Goal: Information Seeking & Learning: Learn about a topic

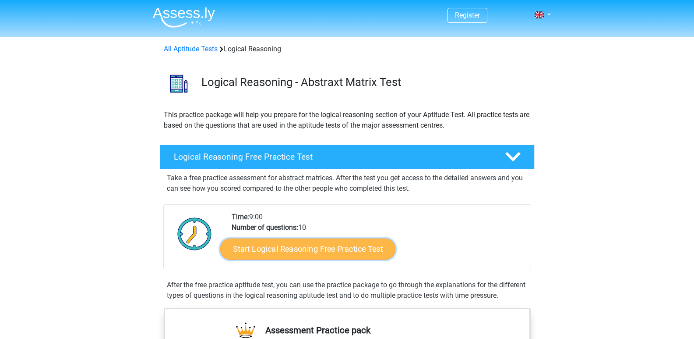
click at [291, 247] on link "Start Logical Reasoning Free Practice Test" at bounding box center [307, 248] width 175 height 21
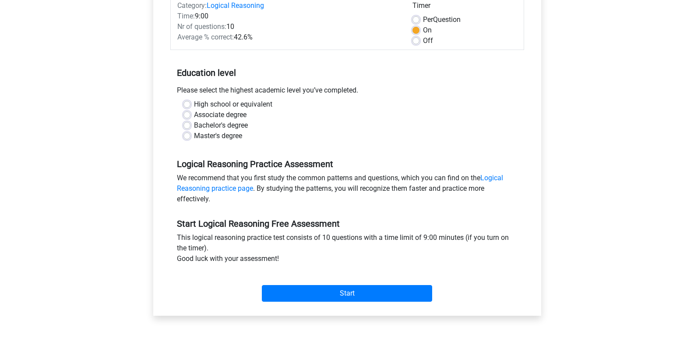
scroll to position [44, 0]
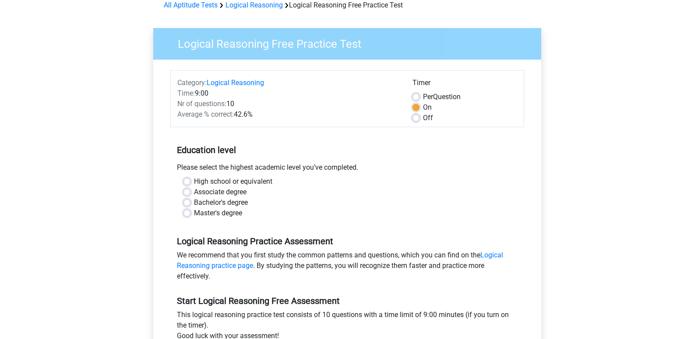
click at [194, 182] on label "High school or equivalent" at bounding box center [233, 181] width 78 height 11
click at [186, 182] on input "High school or equivalent" at bounding box center [187, 180] width 7 height 9
radio input "true"
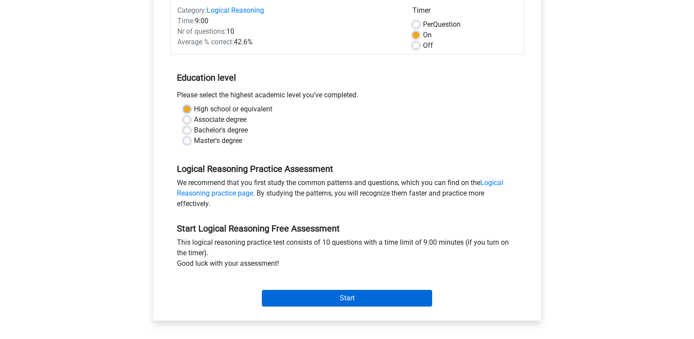
scroll to position [131, 0]
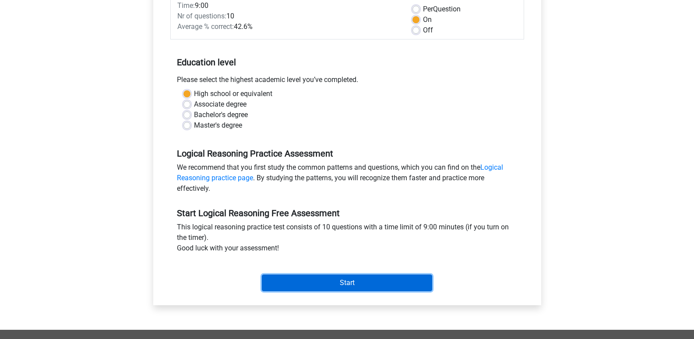
click at [329, 280] on input "Start" at bounding box center [347, 282] width 170 height 17
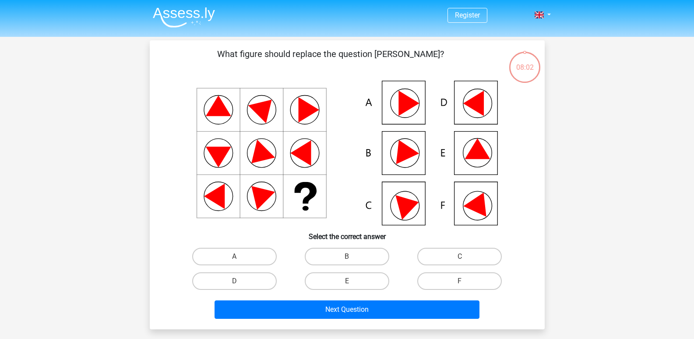
click at [480, 207] on icon at bounding box center [479, 201] width 32 height 29
click at [473, 274] on label "F" at bounding box center [459, 281] width 85 height 18
click at [466, 281] on input "F" at bounding box center [463, 284] width 6 height 6
radio input "true"
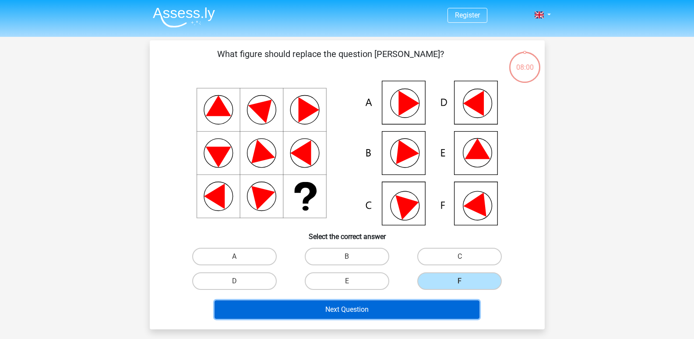
click at [444, 315] on button "Next Question" at bounding box center [347, 309] width 265 height 18
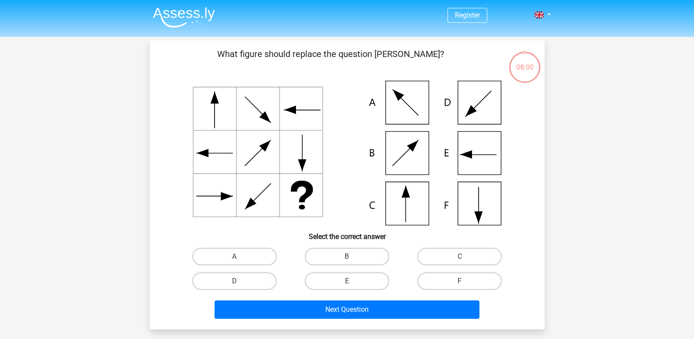
scroll to position [40, 0]
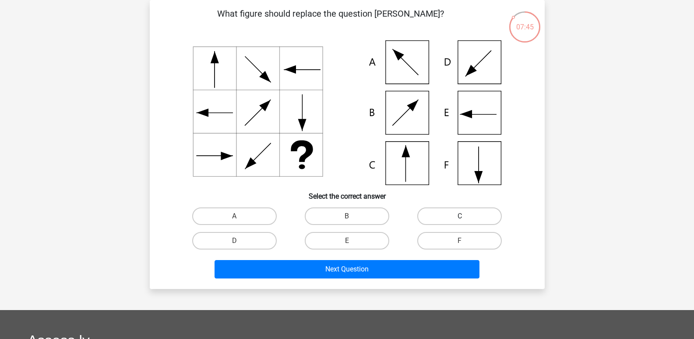
click at [428, 217] on label "C" at bounding box center [459, 216] width 85 height 18
click at [460, 217] on input "C" at bounding box center [463, 219] width 6 height 6
radio input "true"
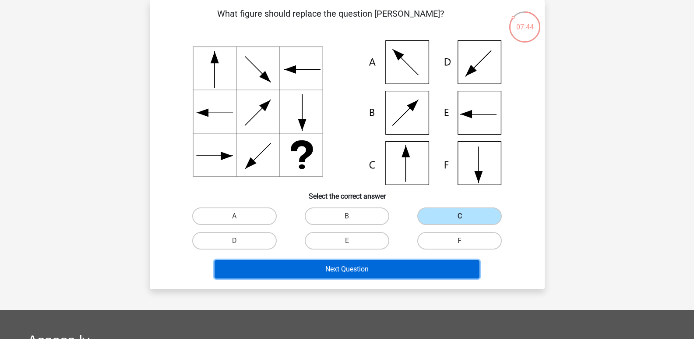
click at [416, 272] on button "Next Question" at bounding box center [347, 269] width 265 height 18
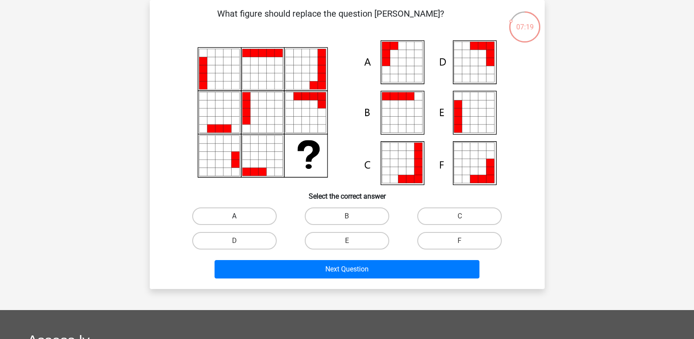
click at [257, 215] on label "A" at bounding box center [234, 216] width 85 height 18
click at [240, 216] on input "A" at bounding box center [237, 219] width 6 height 6
radio input "true"
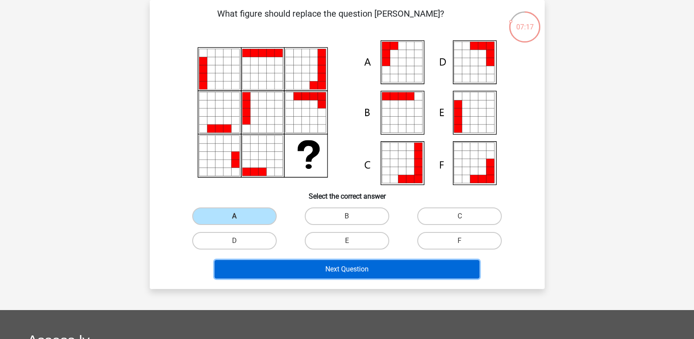
click at [356, 261] on button "Next Question" at bounding box center [347, 269] width 265 height 18
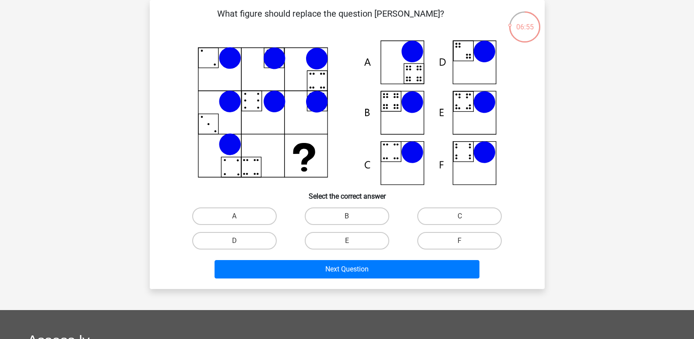
drag, startPoint x: 461, startPoint y: 49, endPoint x: 431, endPoint y: 101, distance: 59.9
click at [448, 70] on icon at bounding box center [347, 112] width 353 height 145
click at [250, 237] on label "D" at bounding box center [234, 241] width 85 height 18
click at [240, 240] on input "D" at bounding box center [237, 243] width 6 height 6
radio input "true"
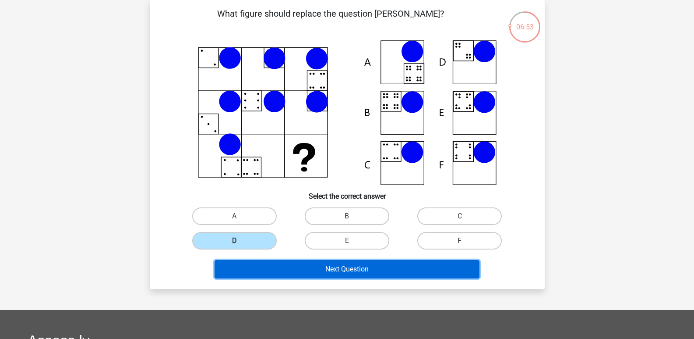
click at [285, 272] on button "Next Question" at bounding box center [347, 269] width 265 height 18
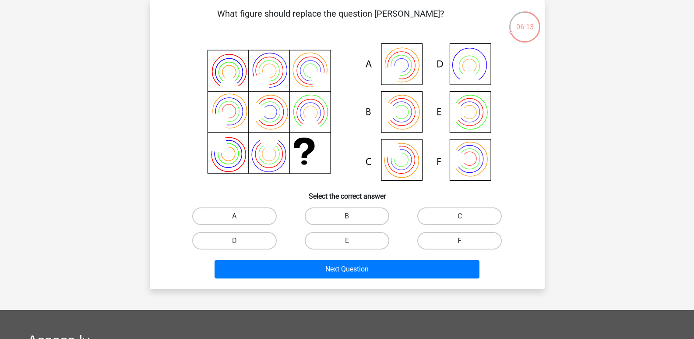
click at [243, 210] on label "A" at bounding box center [234, 216] width 85 height 18
click at [240, 216] on input "A" at bounding box center [237, 219] width 6 height 6
radio input "true"
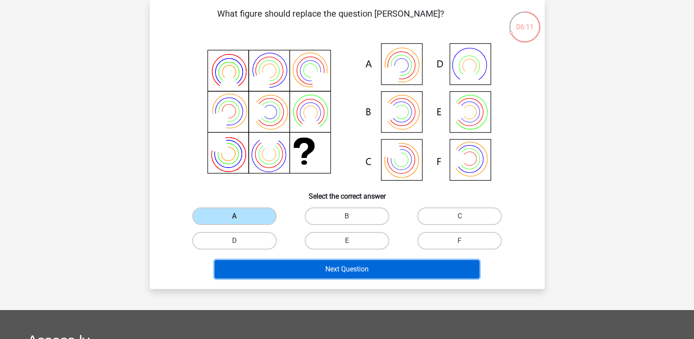
click at [305, 276] on button "Next Question" at bounding box center [347, 269] width 265 height 18
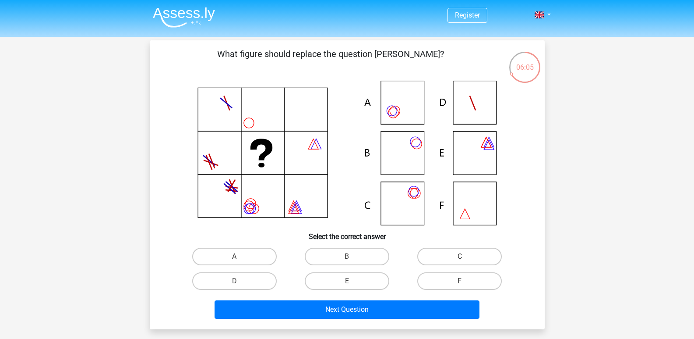
scroll to position [44, 0]
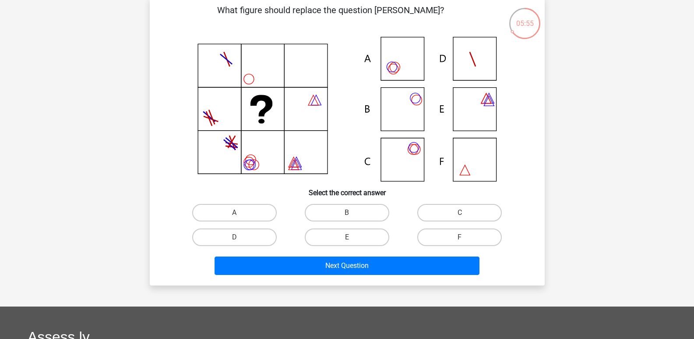
click at [462, 237] on input "F" at bounding box center [463, 240] width 6 height 6
radio input "true"
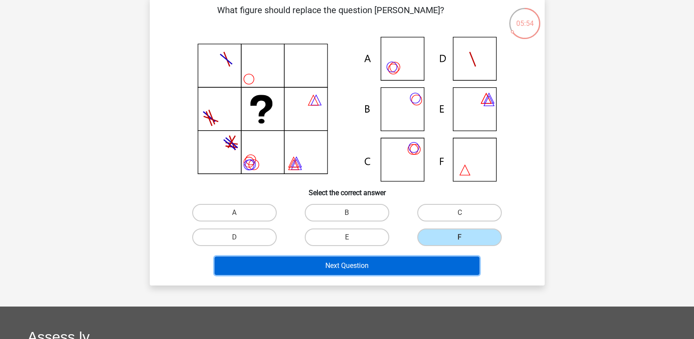
click at [435, 268] on button "Next Question" at bounding box center [347, 265] width 265 height 18
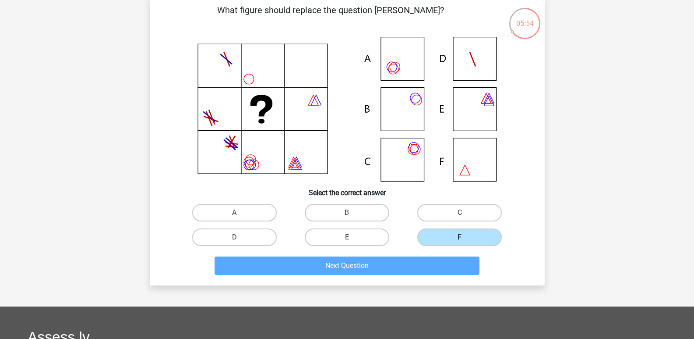
scroll to position [40, 0]
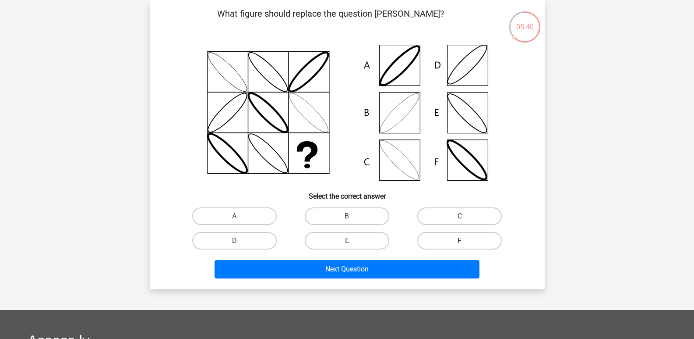
click at [480, 244] on label "F" at bounding box center [459, 241] width 85 height 18
click at [466, 244] on input "F" at bounding box center [463, 243] width 6 height 6
radio input "true"
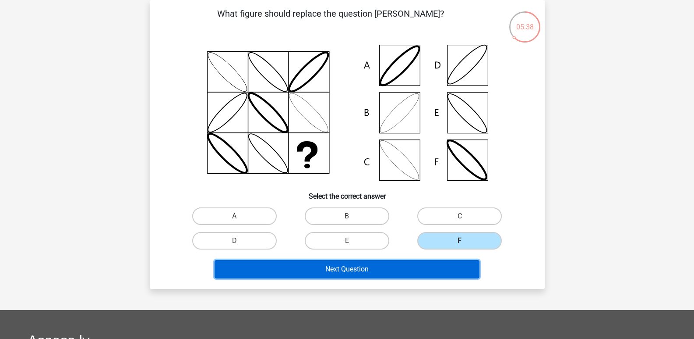
click at [293, 265] on button "Next Question" at bounding box center [347, 269] width 265 height 18
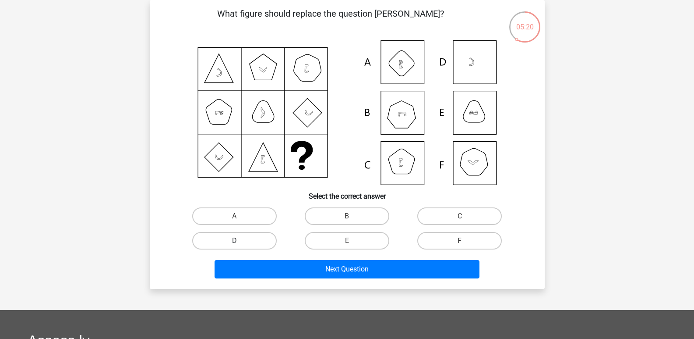
click at [244, 245] on label "D" at bounding box center [234, 241] width 85 height 18
click at [240, 245] on input "D" at bounding box center [237, 243] width 6 height 6
radio input "true"
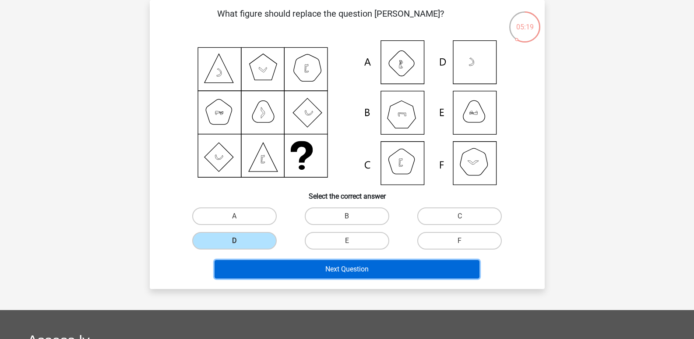
click at [262, 267] on button "Next Question" at bounding box center [347, 269] width 265 height 18
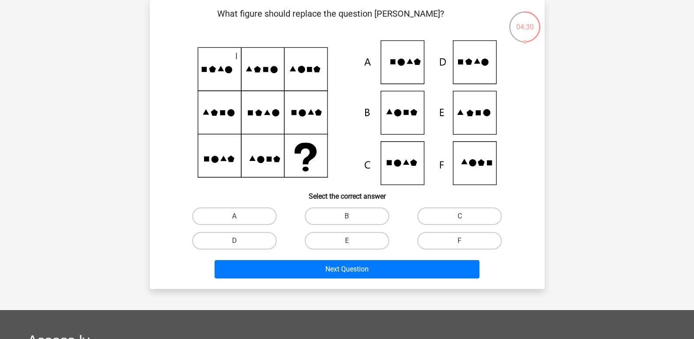
click at [388, 171] on icon at bounding box center [347, 112] width 353 height 145
click at [431, 216] on label "C" at bounding box center [459, 216] width 85 height 18
click at [460, 216] on input "C" at bounding box center [463, 219] width 6 height 6
radio input "true"
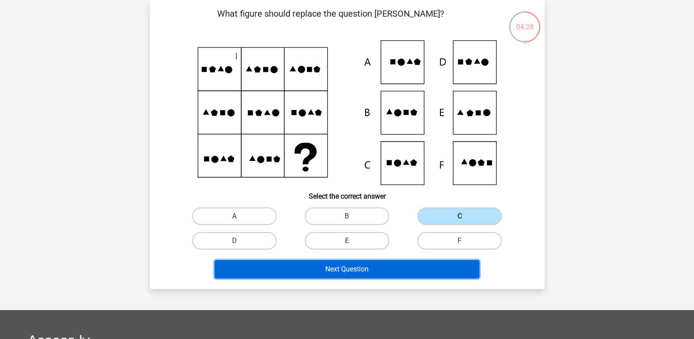
click at [388, 267] on button "Next Question" at bounding box center [347, 269] width 265 height 18
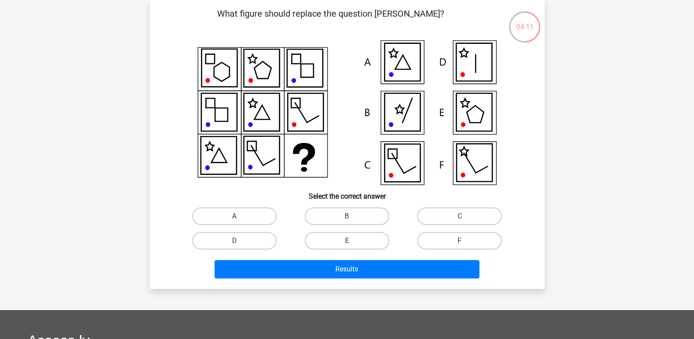
drag, startPoint x: 443, startPoint y: 243, endPoint x: 427, endPoint y: 254, distance: 19.8
click at [443, 245] on label "F" at bounding box center [459, 241] width 85 height 18
click at [460, 245] on input "F" at bounding box center [463, 243] width 6 height 6
radio input "true"
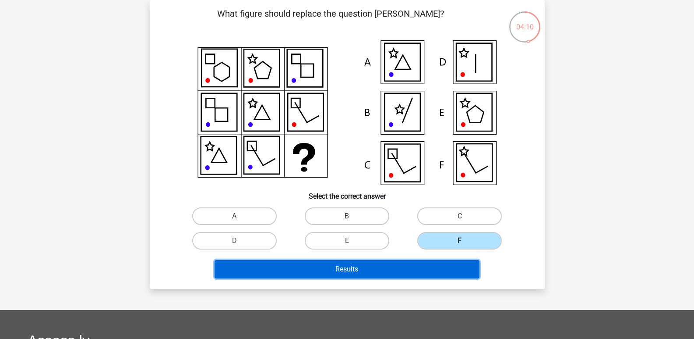
click at [417, 266] on button "Results" at bounding box center [347, 269] width 265 height 18
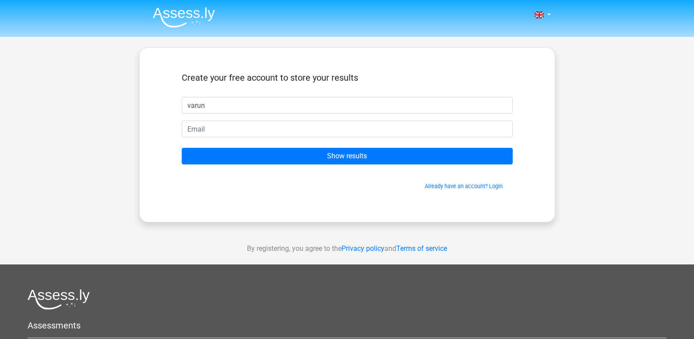
type input "varun"
click at [182, 148] on input "Show results" at bounding box center [347, 156] width 331 height 17
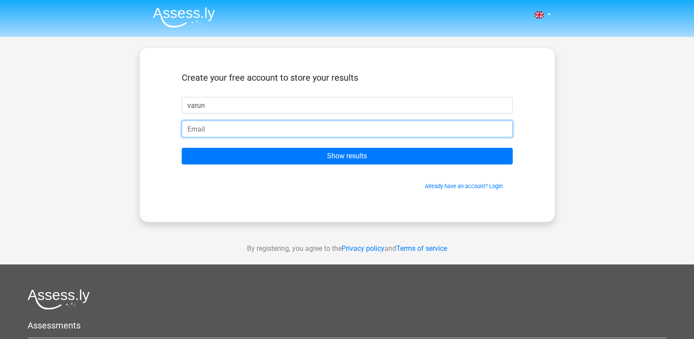
type input "\"
type input "s.varun50921@gmail.com"
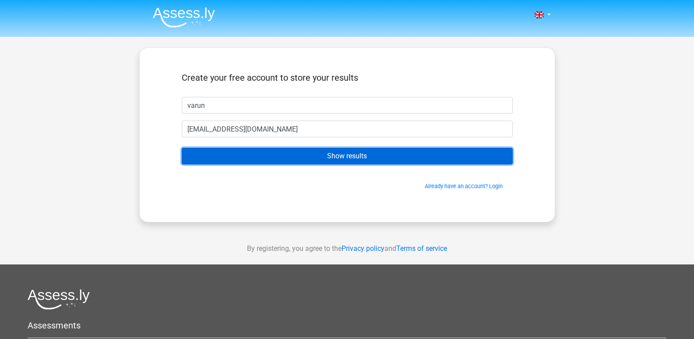
click at [278, 152] on input "Show results" at bounding box center [347, 156] width 331 height 17
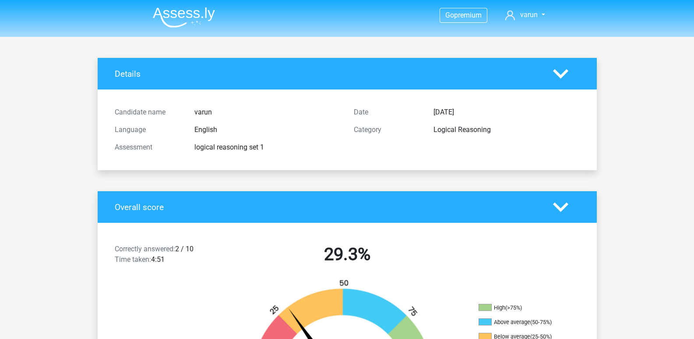
click at [566, 75] on icon at bounding box center [560, 73] width 15 height 15
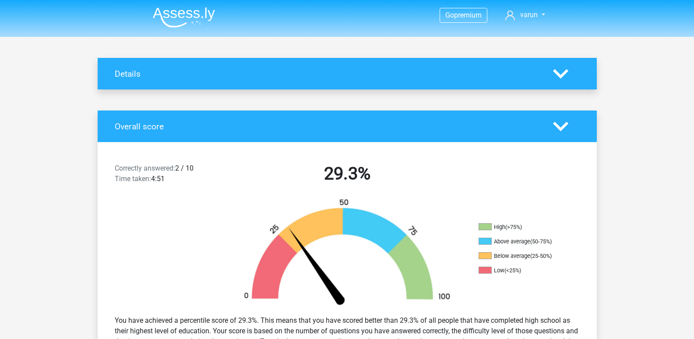
click at [565, 75] on icon at bounding box center [560, 73] width 15 height 15
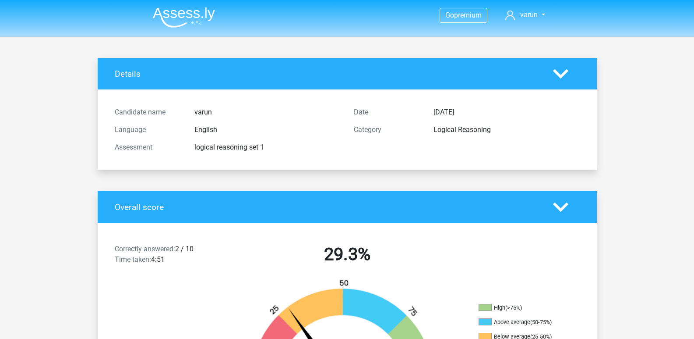
click at [557, 205] on polygon at bounding box center [560, 207] width 15 height 10
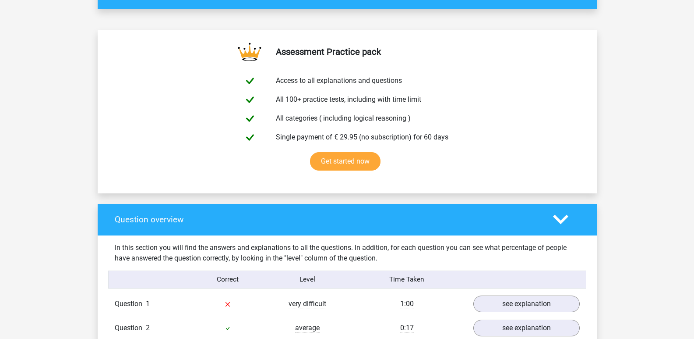
scroll to position [131, 0]
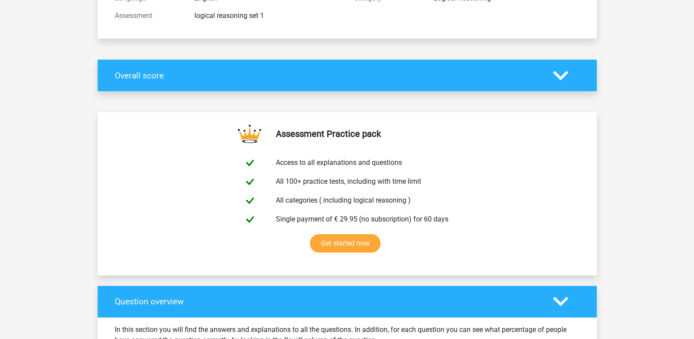
click at [561, 82] on icon at bounding box center [560, 75] width 15 height 15
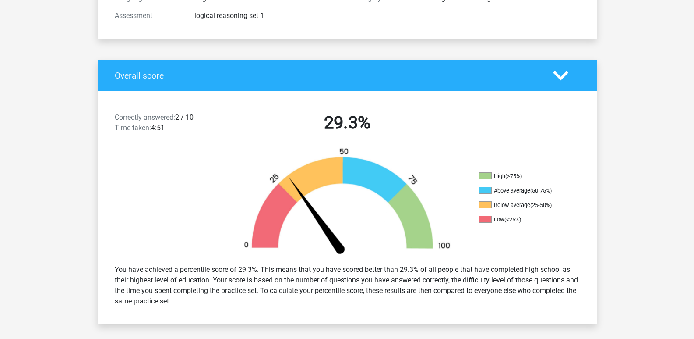
click at [561, 82] on icon at bounding box center [560, 75] width 15 height 15
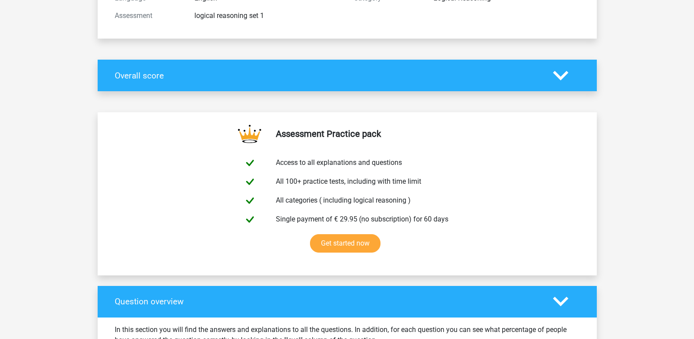
click at [565, 301] on polygon at bounding box center [560, 302] width 15 height 10
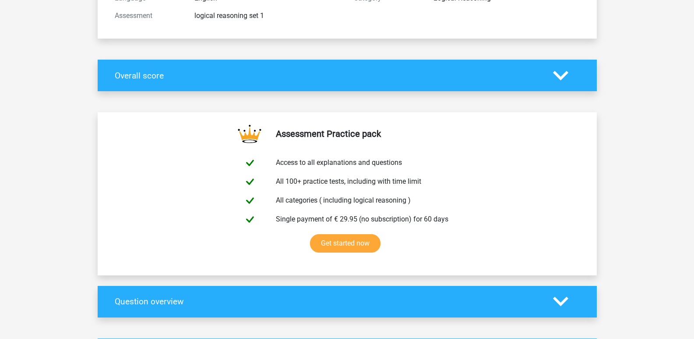
click at [565, 301] on polygon at bounding box center [560, 302] width 15 height 10
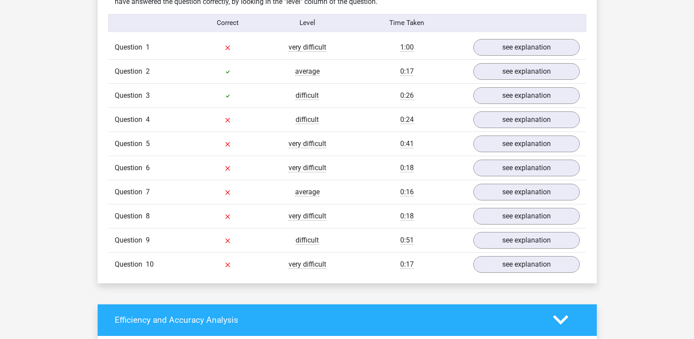
scroll to position [482, 0]
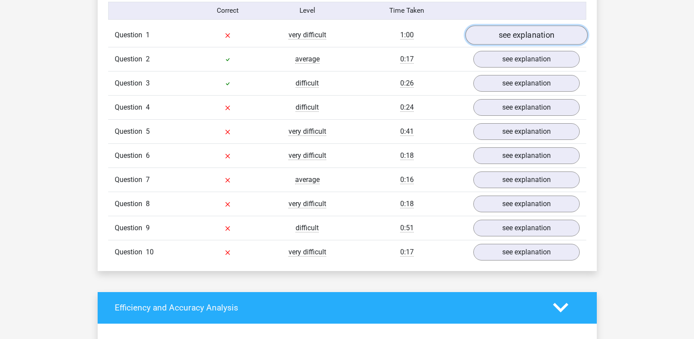
click at [515, 35] on link "see explanation" at bounding box center [526, 34] width 122 height 19
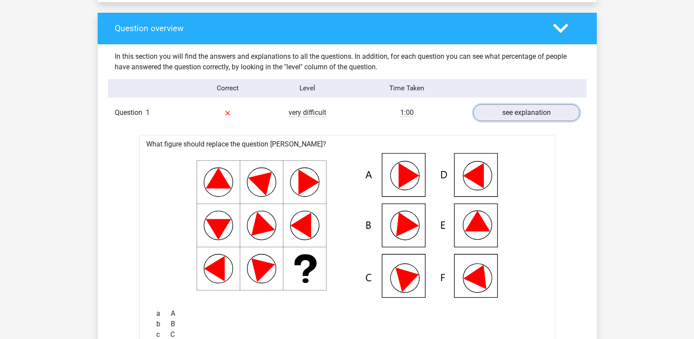
scroll to position [394, 0]
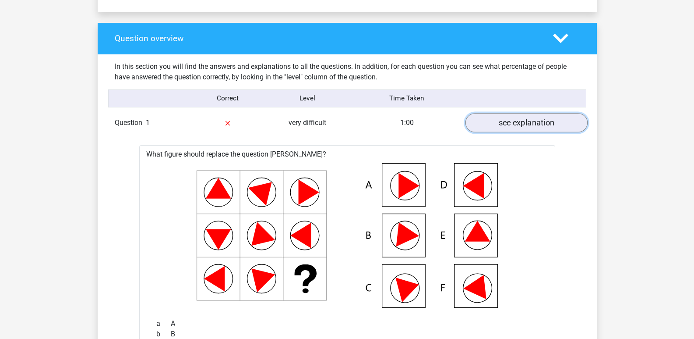
click at [496, 125] on link "see explanation" at bounding box center [526, 122] width 122 height 19
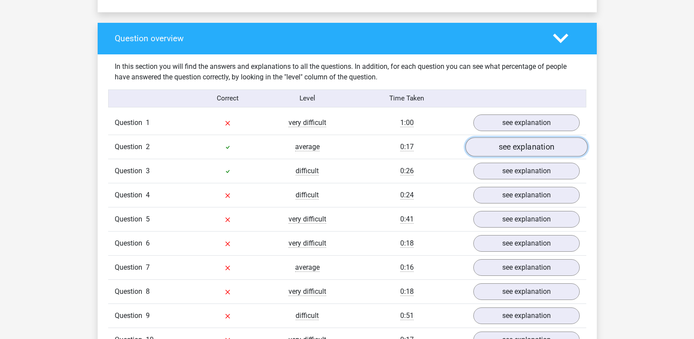
click at [502, 150] on link "see explanation" at bounding box center [526, 146] width 122 height 19
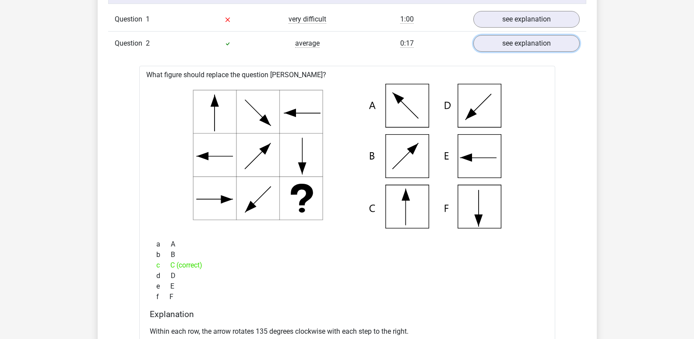
scroll to position [482, 0]
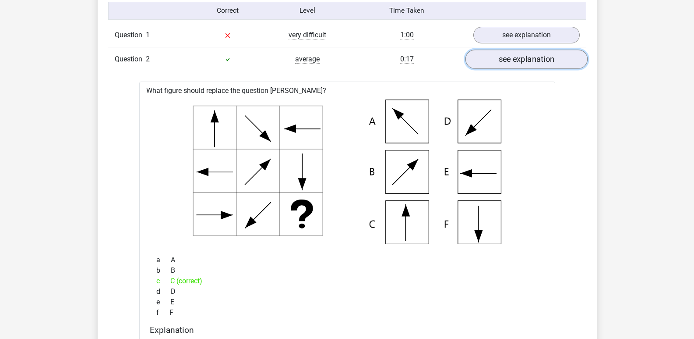
click at [540, 55] on link "see explanation" at bounding box center [526, 58] width 122 height 19
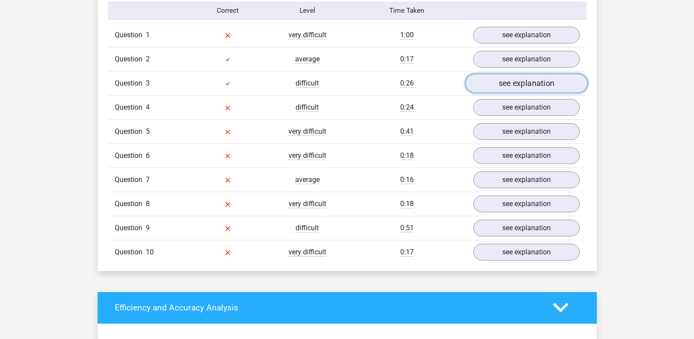
click at [522, 87] on link "see explanation" at bounding box center [526, 83] width 122 height 19
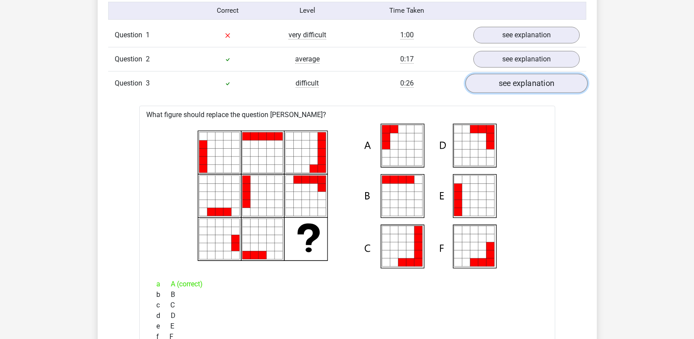
click at [497, 86] on link "see explanation" at bounding box center [526, 83] width 122 height 19
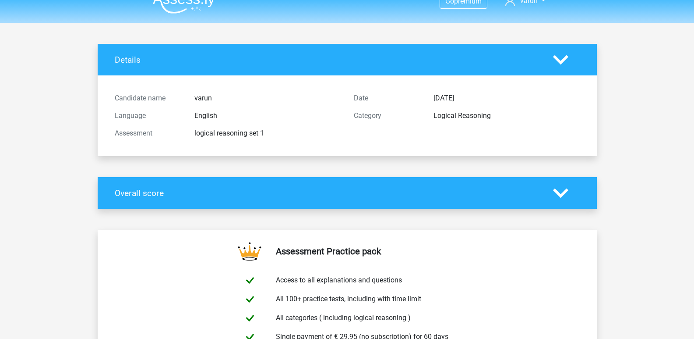
scroll to position [0, 0]
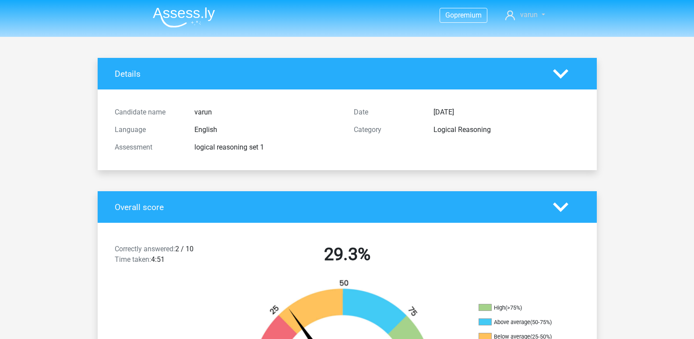
click at [533, 10] on link "varun" at bounding box center [525, 15] width 46 height 11
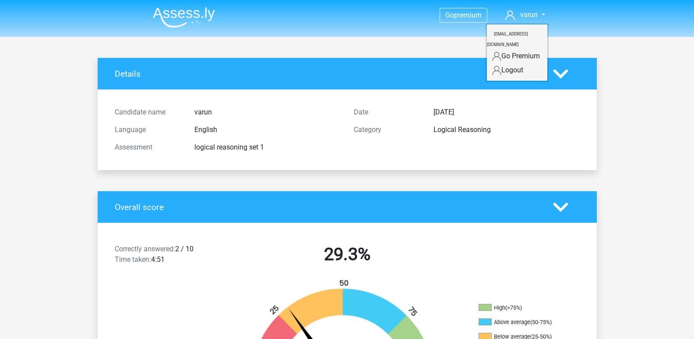
click at [525, 63] on link "Logout" at bounding box center [517, 70] width 60 height 14
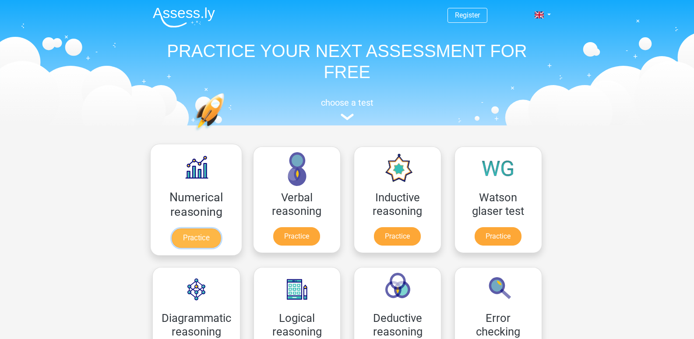
click at [189, 228] on link "Practice" at bounding box center [195, 237] width 49 height 19
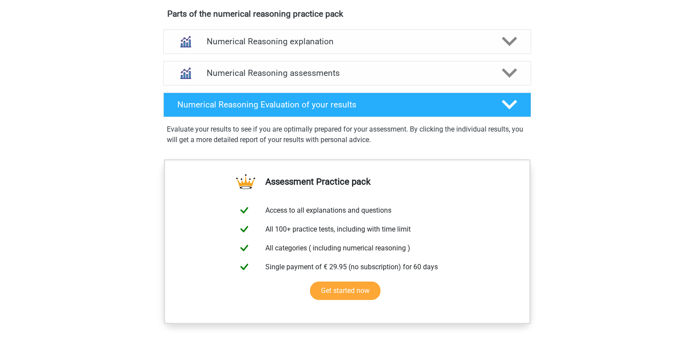
scroll to position [394, 0]
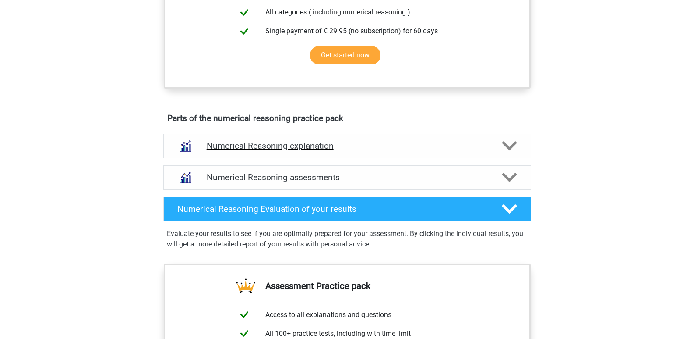
click at [337, 151] on h4 "Numerical Reasoning explanation" at bounding box center [347, 146] width 281 height 10
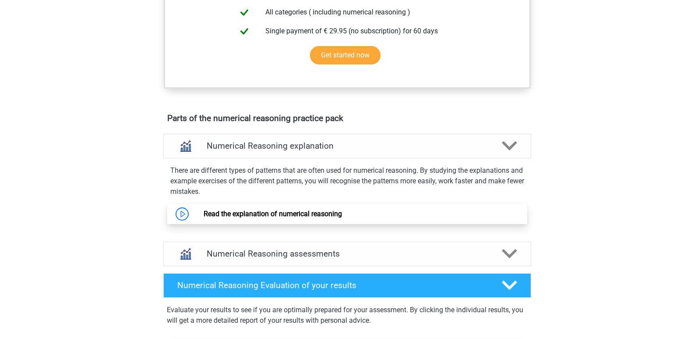
click at [325, 218] on link "Read the explanation of numerical reasoning" at bounding box center [273, 213] width 138 height 8
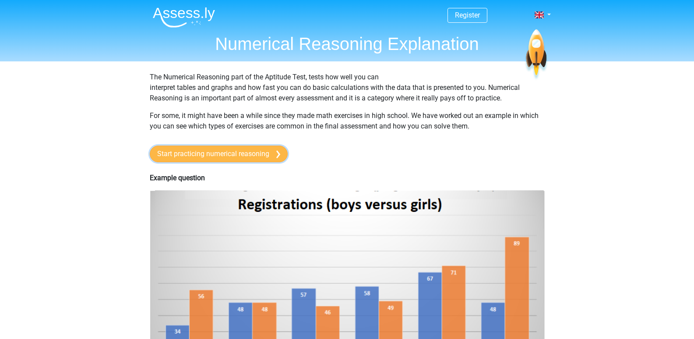
click at [265, 156] on link "Start practicing numerical reasoning" at bounding box center [219, 153] width 138 height 17
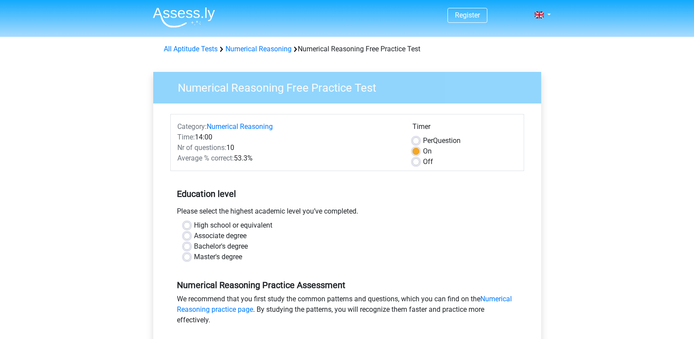
click at [195, 225] on label "High school or equivalent" at bounding box center [233, 225] width 78 height 11
click at [191, 225] on input "High school or equivalent" at bounding box center [187, 224] width 7 height 9
radio input "true"
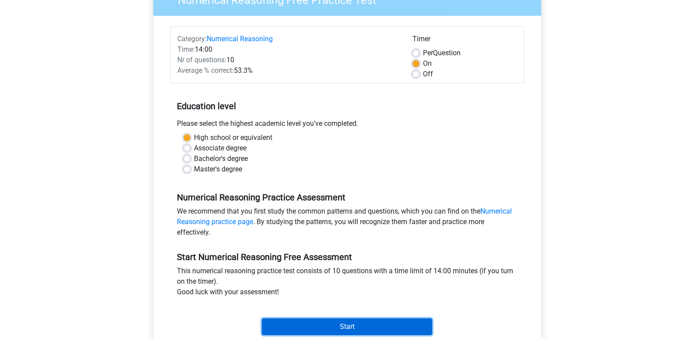
click at [322, 323] on input "Start" at bounding box center [347, 326] width 170 height 17
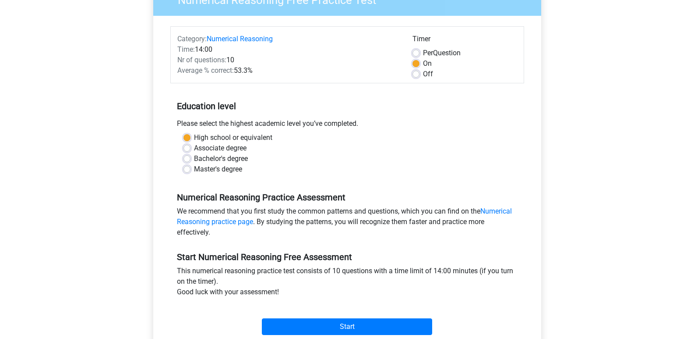
click at [423, 53] on label "Per Question" at bounding box center [442, 53] width 38 height 11
click at [413, 53] on input "Per Question" at bounding box center [416, 52] width 7 height 9
radio input "true"
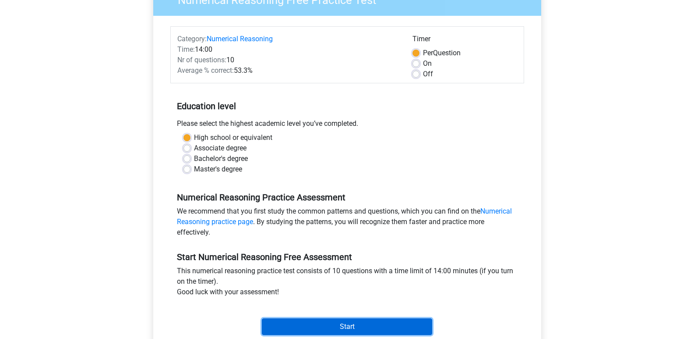
click at [385, 325] on input "Start" at bounding box center [347, 326] width 170 height 17
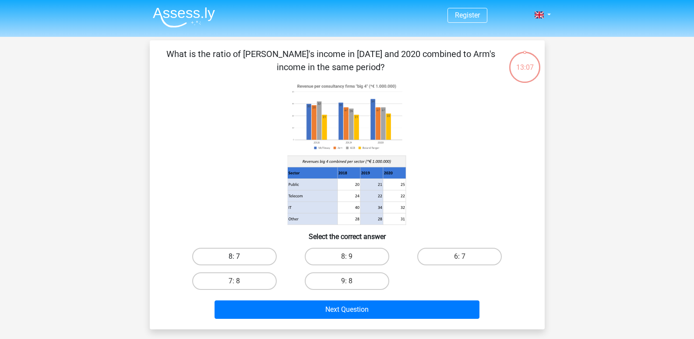
click at [250, 253] on label "8: 7" at bounding box center [234, 256] width 85 height 18
click at [240, 256] on input "8: 7" at bounding box center [237, 259] width 6 height 6
radio input "true"
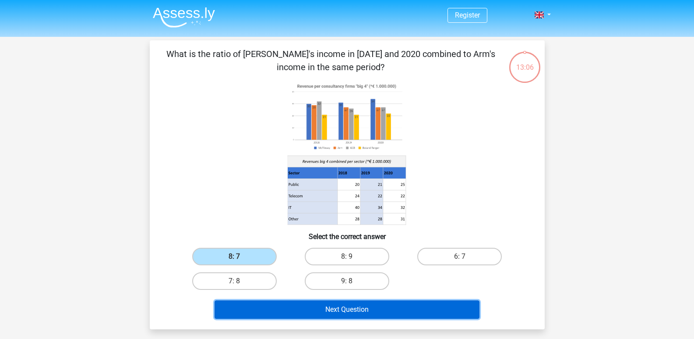
click at [329, 307] on button "Next Question" at bounding box center [347, 309] width 265 height 18
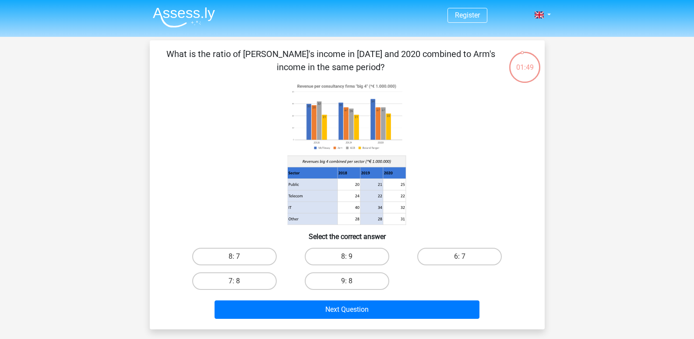
click at [252, 246] on div "8: 7" at bounding box center [234, 256] width 113 height 25
click at [250, 254] on label "8: 7" at bounding box center [234, 256] width 85 height 18
click at [240, 256] on input "8: 7" at bounding box center [237, 259] width 6 height 6
radio input "true"
click at [285, 319] on div "Next Question" at bounding box center [347, 311] width 338 height 22
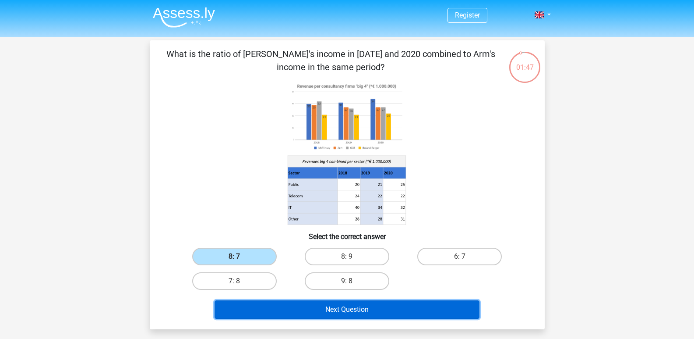
click at [285, 309] on button "Next Question" at bounding box center [347, 309] width 265 height 18
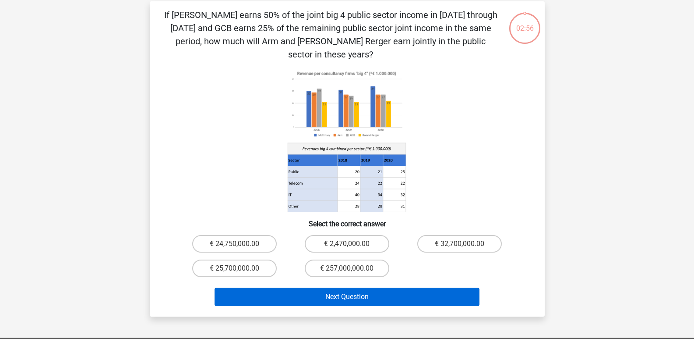
scroll to position [40, 0]
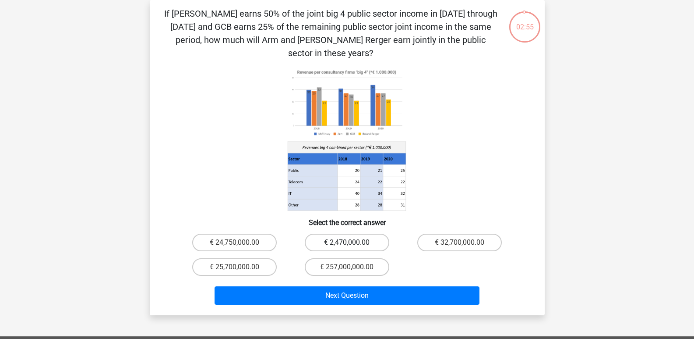
click at [344, 233] on label "€ 2,470,000.00" at bounding box center [347, 242] width 85 height 18
click at [347, 242] on input "€ 2,470,000.00" at bounding box center [350, 245] width 6 height 6
radio input "true"
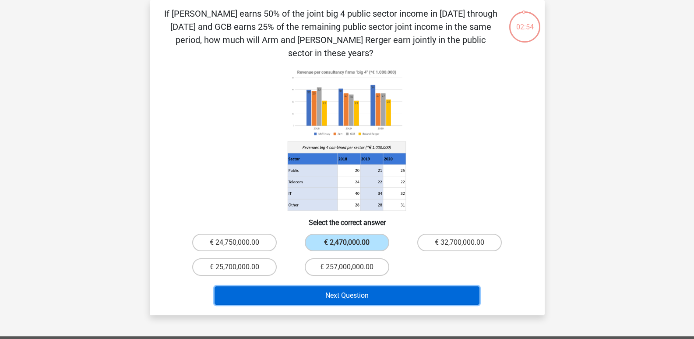
click at [349, 286] on button "Next Question" at bounding box center [347, 295] width 265 height 18
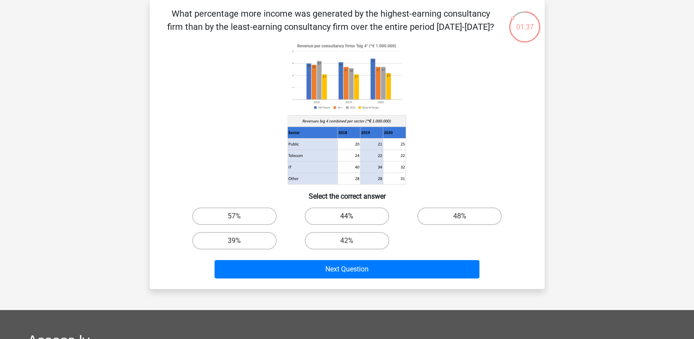
click at [369, 219] on label "44%" at bounding box center [347, 216] width 85 height 18
click at [353, 219] on input "44%" at bounding box center [350, 219] width 6 height 6
radio input "true"
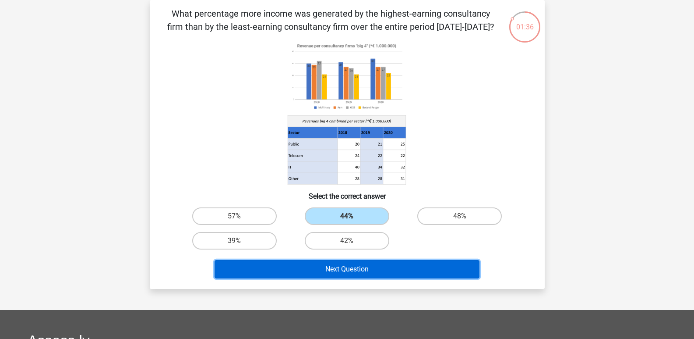
click at [369, 264] on button "Next Question" at bounding box center [347, 269] width 265 height 18
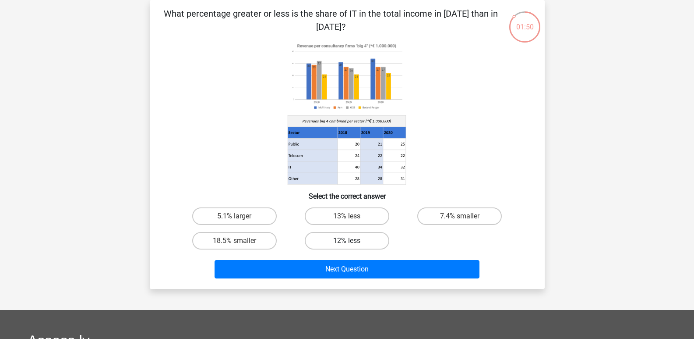
click at [339, 243] on label "12% less" at bounding box center [347, 241] width 85 height 18
click at [347, 243] on input "12% less" at bounding box center [350, 243] width 6 height 6
radio input "true"
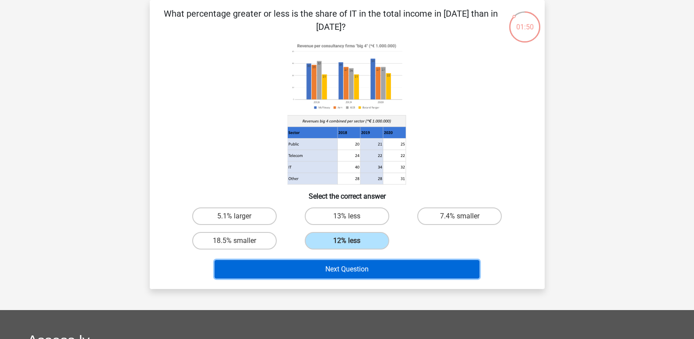
click at [344, 261] on button "Next Question" at bounding box center [347, 269] width 265 height 18
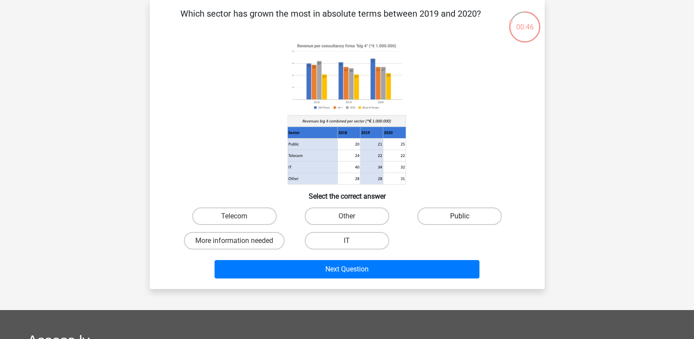
drag, startPoint x: 434, startPoint y: 215, endPoint x: 407, endPoint y: 244, distance: 39.4
click at [433, 215] on label "Public" at bounding box center [459, 216] width 85 height 18
click at [460, 216] on input "Public" at bounding box center [463, 219] width 6 height 6
radio input "true"
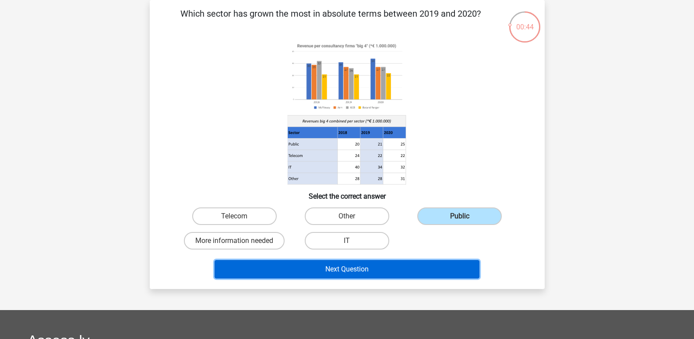
click at [396, 275] on button "Next Question" at bounding box center [347, 269] width 265 height 18
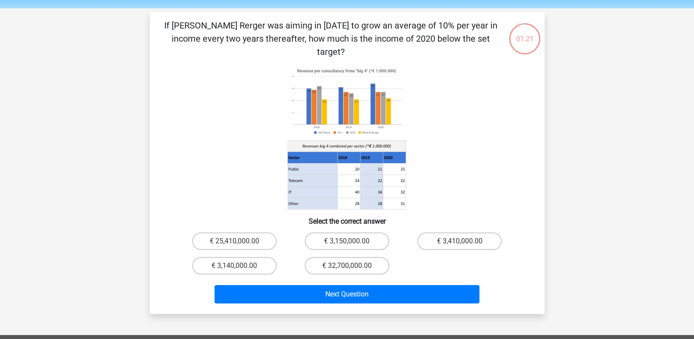
scroll to position [44, 0]
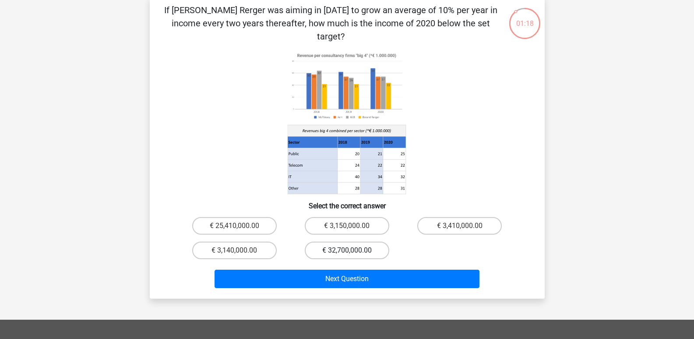
click at [337, 241] on label "€ 32,700,000.00" at bounding box center [347, 250] width 85 height 18
click at [347, 250] on input "€ 32,700,000.00" at bounding box center [350, 253] width 6 height 6
radio input "true"
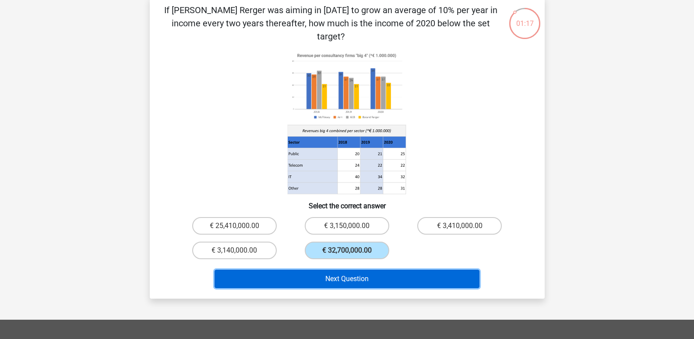
click at [346, 269] on button "Next Question" at bounding box center [347, 278] width 265 height 18
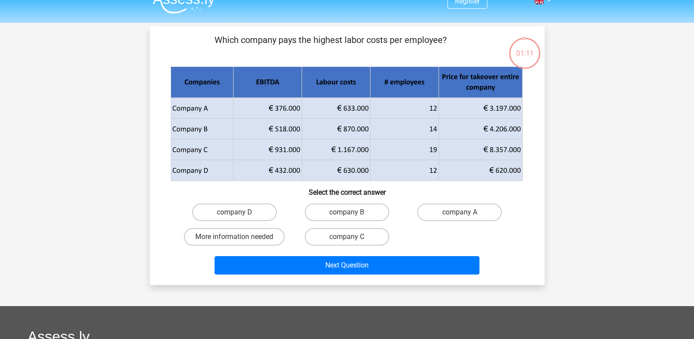
scroll to position [0, 0]
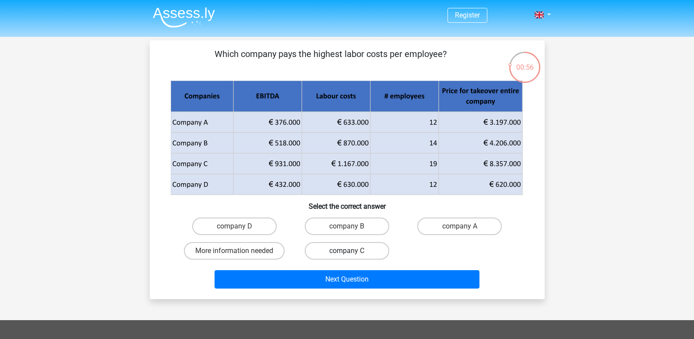
click at [346, 246] on label "company C" at bounding box center [347, 251] width 85 height 18
click at [347, 251] on input "company C" at bounding box center [350, 254] width 6 height 6
radio input "true"
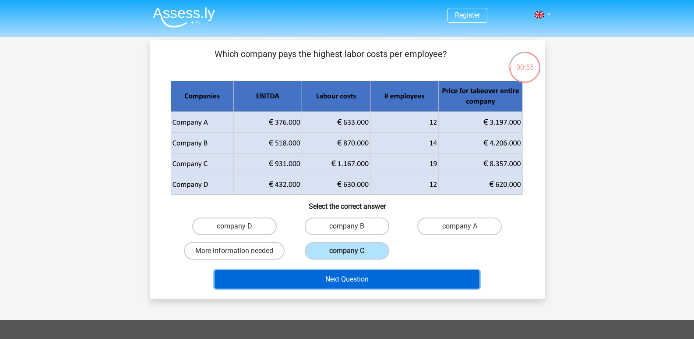
click at [346, 275] on button "Next Question" at bounding box center [347, 279] width 265 height 18
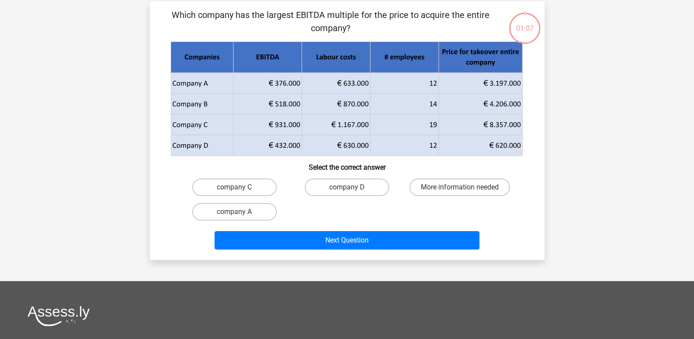
scroll to position [40, 0]
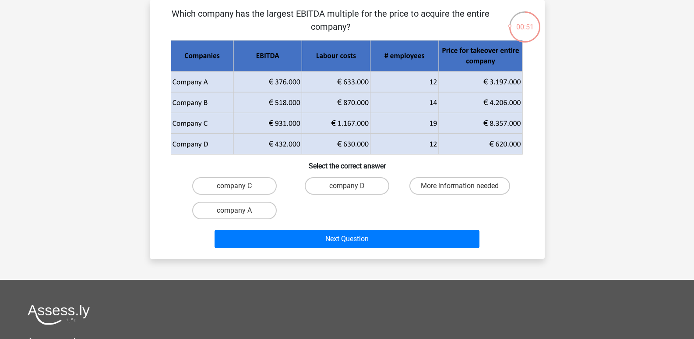
click at [237, 190] on input "company C" at bounding box center [237, 189] width 6 height 6
radio input "true"
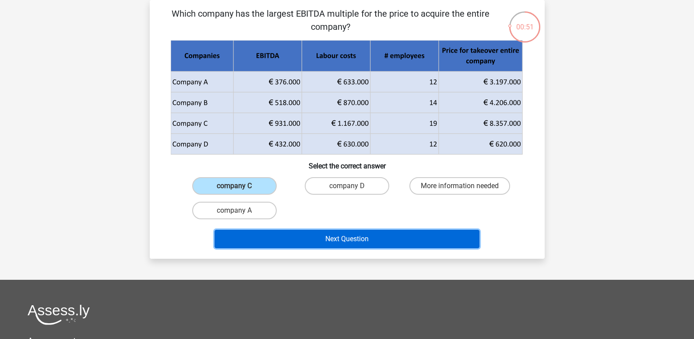
click at [247, 243] on button "Next Question" at bounding box center [347, 238] width 265 height 18
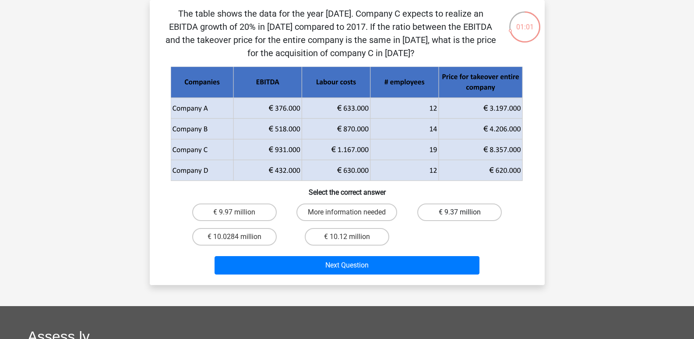
click at [464, 206] on label "€ 9.37 million" at bounding box center [459, 212] width 85 height 18
click at [464, 212] on input "€ 9.37 million" at bounding box center [463, 215] width 6 height 6
radio input "true"
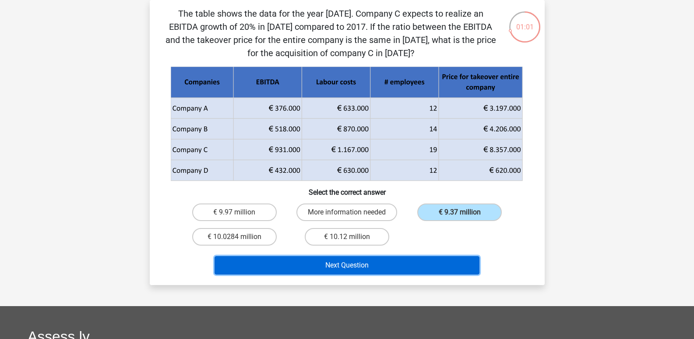
click at [442, 273] on button "Next Question" at bounding box center [347, 265] width 265 height 18
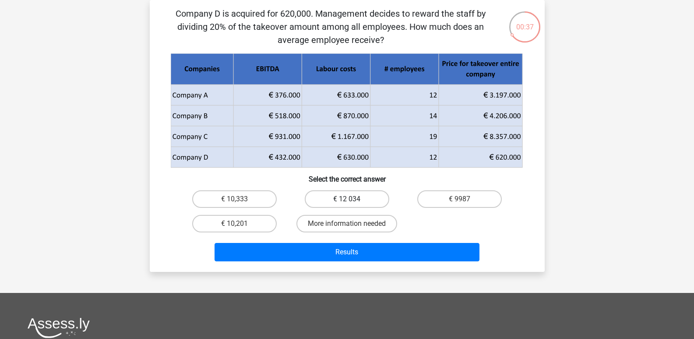
click at [339, 201] on label "€ 12 034" at bounding box center [347, 199] width 85 height 18
click at [347, 201] on input "€ 12 034" at bounding box center [350, 202] width 6 height 6
radio input "true"
click at [252, 197] on label "€ 10,333" at bounding box center [234, 199] width 85 height 18
click at [240, 199] on input "€ 10,333" at bounding box center [237, 202] width 6 height 6
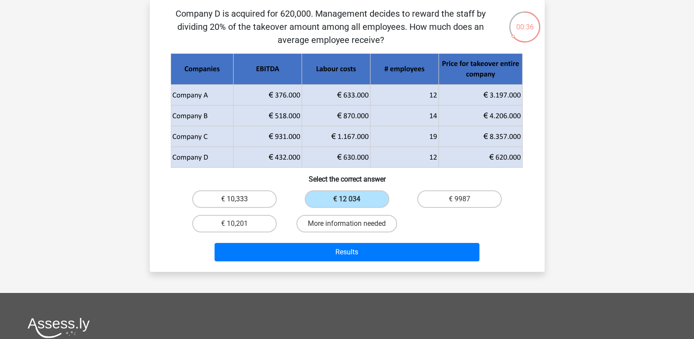
radio input "true"
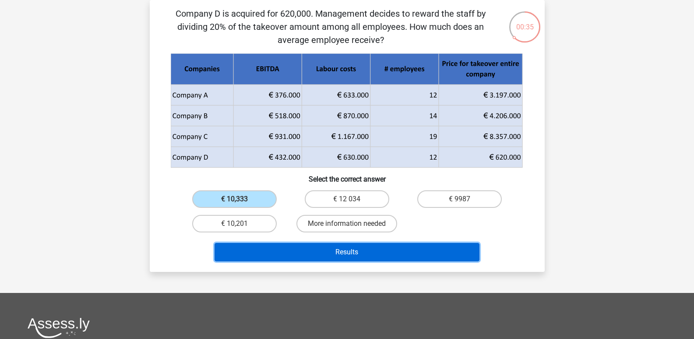
click at [294, 248] on button "Results" at bounding box center [347, 252] width 265 height 18
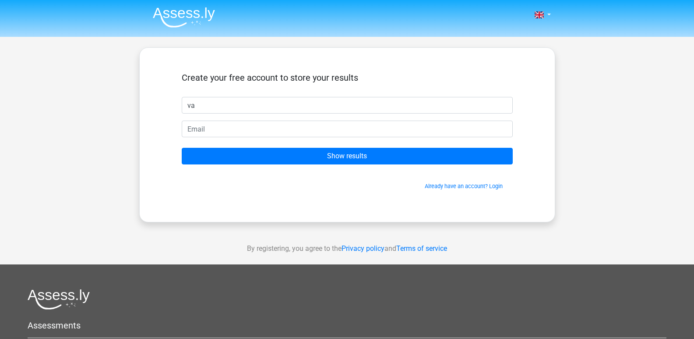
type input "varun"
click at [182, 148] on input "Show results" at bounding box center [347, 156] width 331 height 17
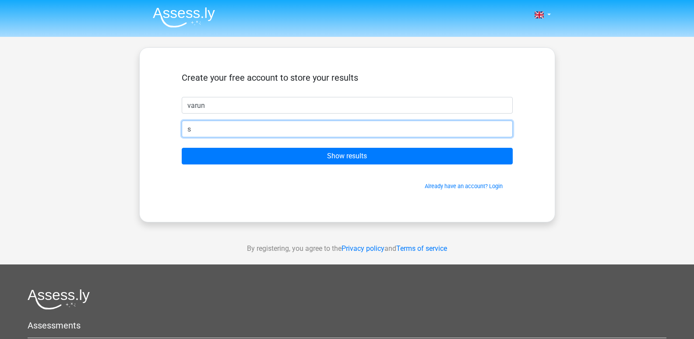
type input "[EMAIL_ADDRESS][DOMAIN_NAME]"
click at [182, 148] on input "Show results" at bounding box center [347, 156] width 331 height 17
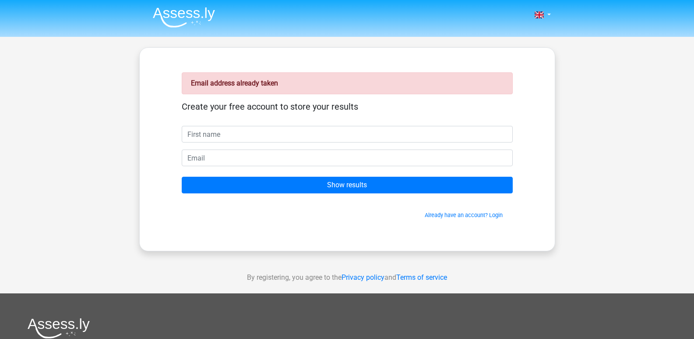
click at [182, 177] on input "Show results" at bounding box center [347, 185] width 331 height 17
click at [440, 212] on link "Already have an account? Login" at bounding box center [464, 215] width 78 height 7
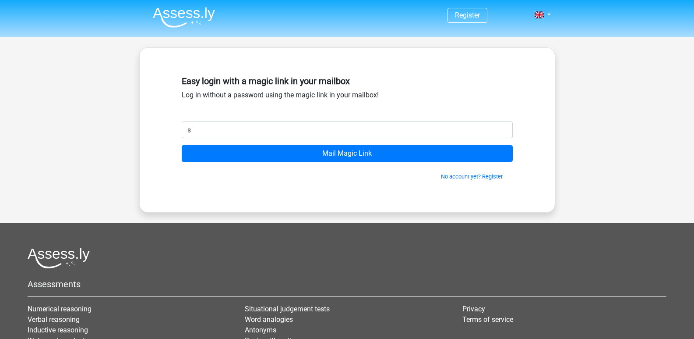
type input "[EMAIL_ADDRESS][DOMAIN_NAME]"
click at [182, 145] on input "Mail Magic Link" at bounding box center [347, 153] width 331 height 17
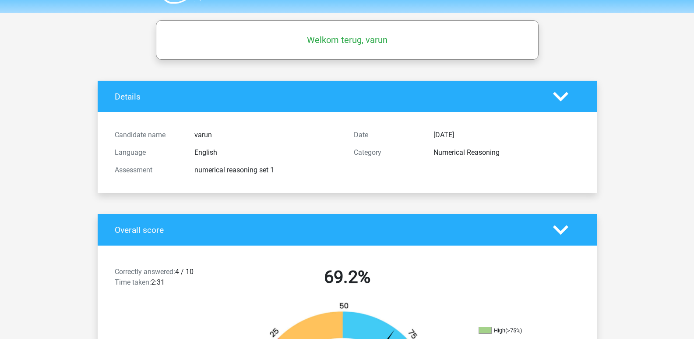
scroll to position [88, 0]
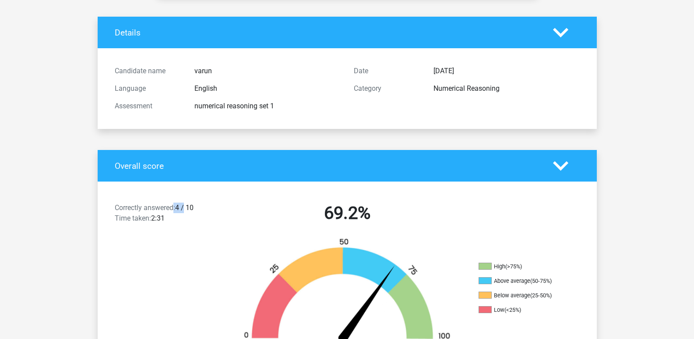
drag, startPoint x: 175, startPoint y: 205, endPoint x: 185, endPoint y: 206, distance: 10.6
click at [185, 206] on div "Correctly answered: 4 / 10 Time taken: 2:31" at bounding box center [168, 214] width 120 height 25
click at [223, 252] on div at bounding box center [347, 292] width 250 height 110
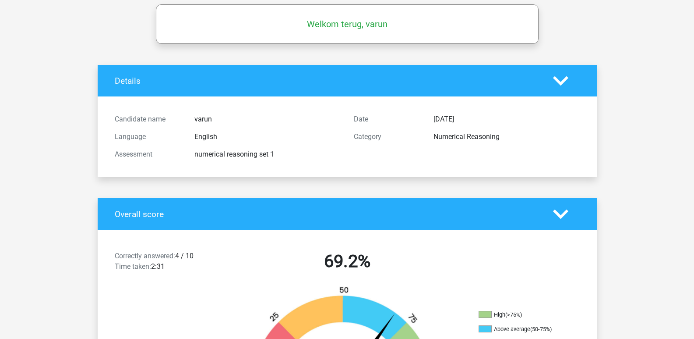
scroll to position [0, 0]
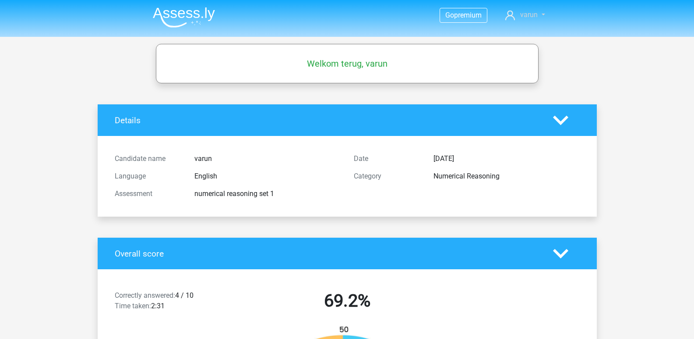
click at [530, 16] on span "varun" at bounding box center [529, 15] width 18 height 8
click at [518, 63] on link "Logout" at bounding box center [517, 70] width 60 height 14
drag, startPoint x: 312, startPoint y: 60, endPoint x: 387, endPoint y: 69, distance: 75.8
click at [387, 69] on div "Welkom terug, varun" at bounding box center [347, 63] width 381 height 25
copy h5 "Welkom terug, varun"
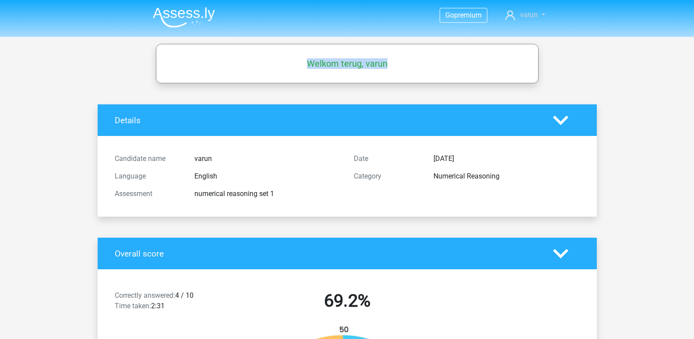
click at [539, 11] on link "varun" at bounding box center [525, 15] width 46 height 11
click at [529, 63] on link "Logout" at bounding box center [517, 70] width 60 height 14
